Goal: Find specific page/section: Find specific page/section

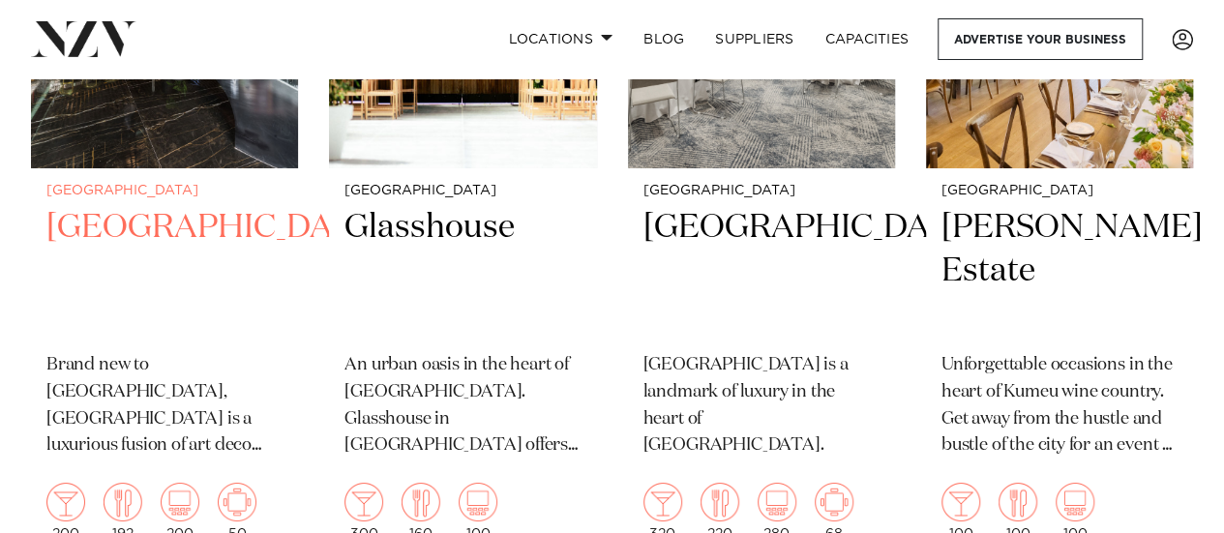
scroll to position [3370, 0]
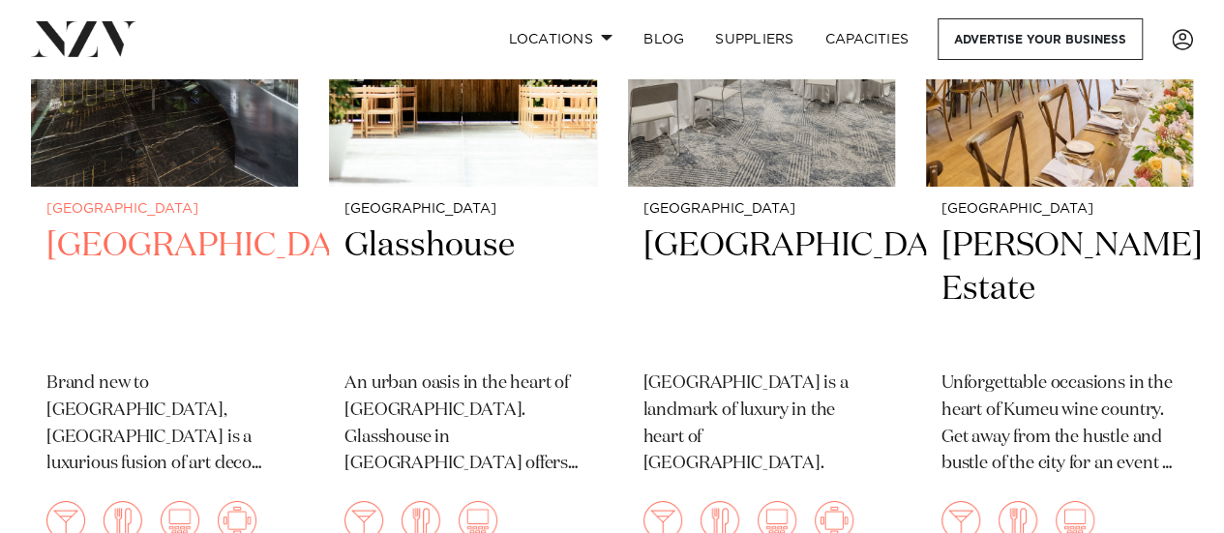
click at [101, 299] on h2 "[GEOGRAPHIC_DATA]" at bounding box center [164, 289] width 236 height 131
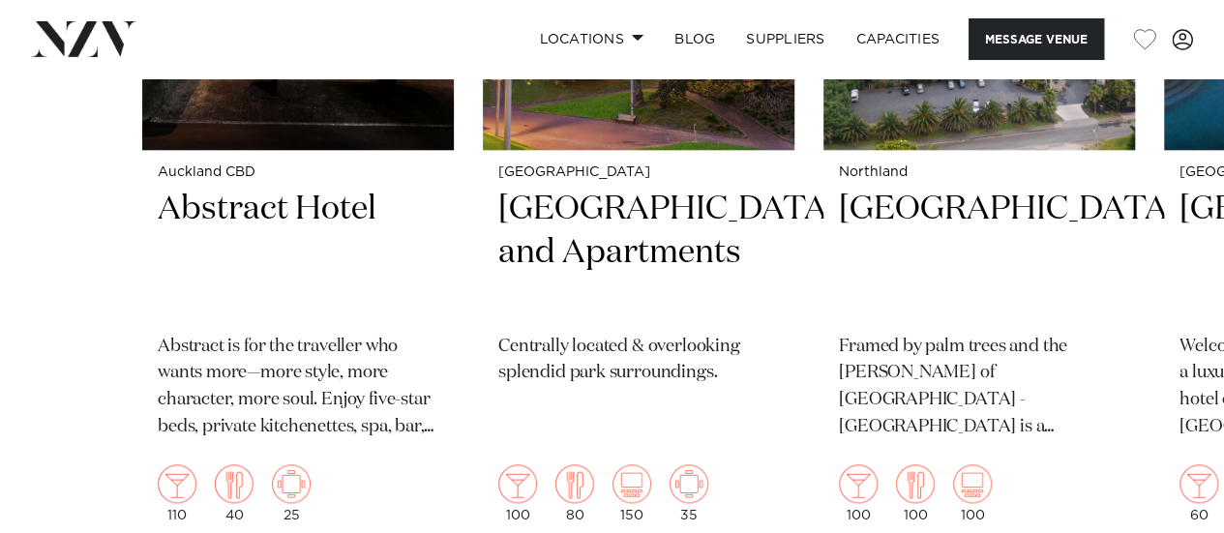
scroll to position [4694, 0]
